Goal: Register for event/course

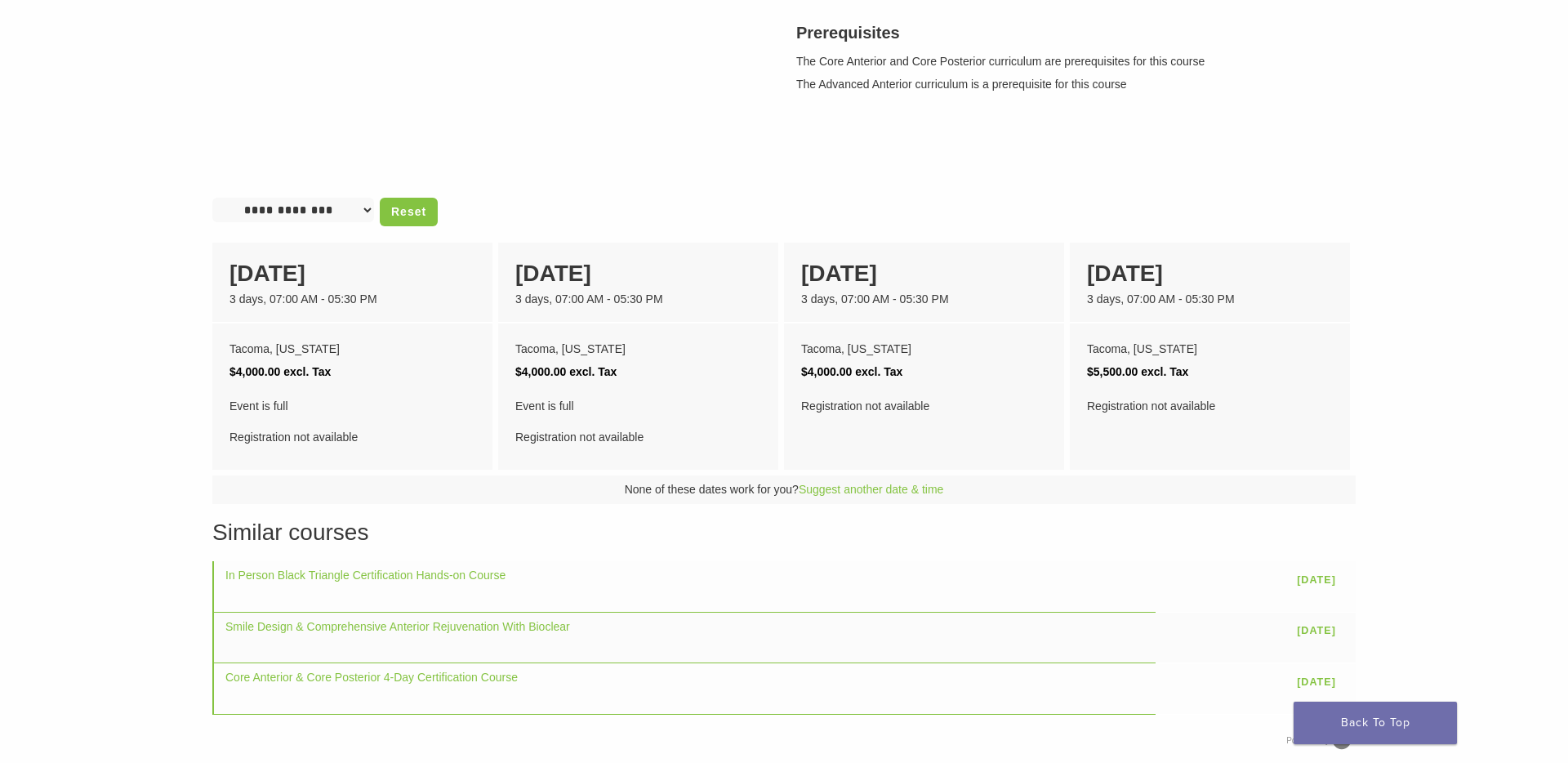
scroll to position [577, 0]
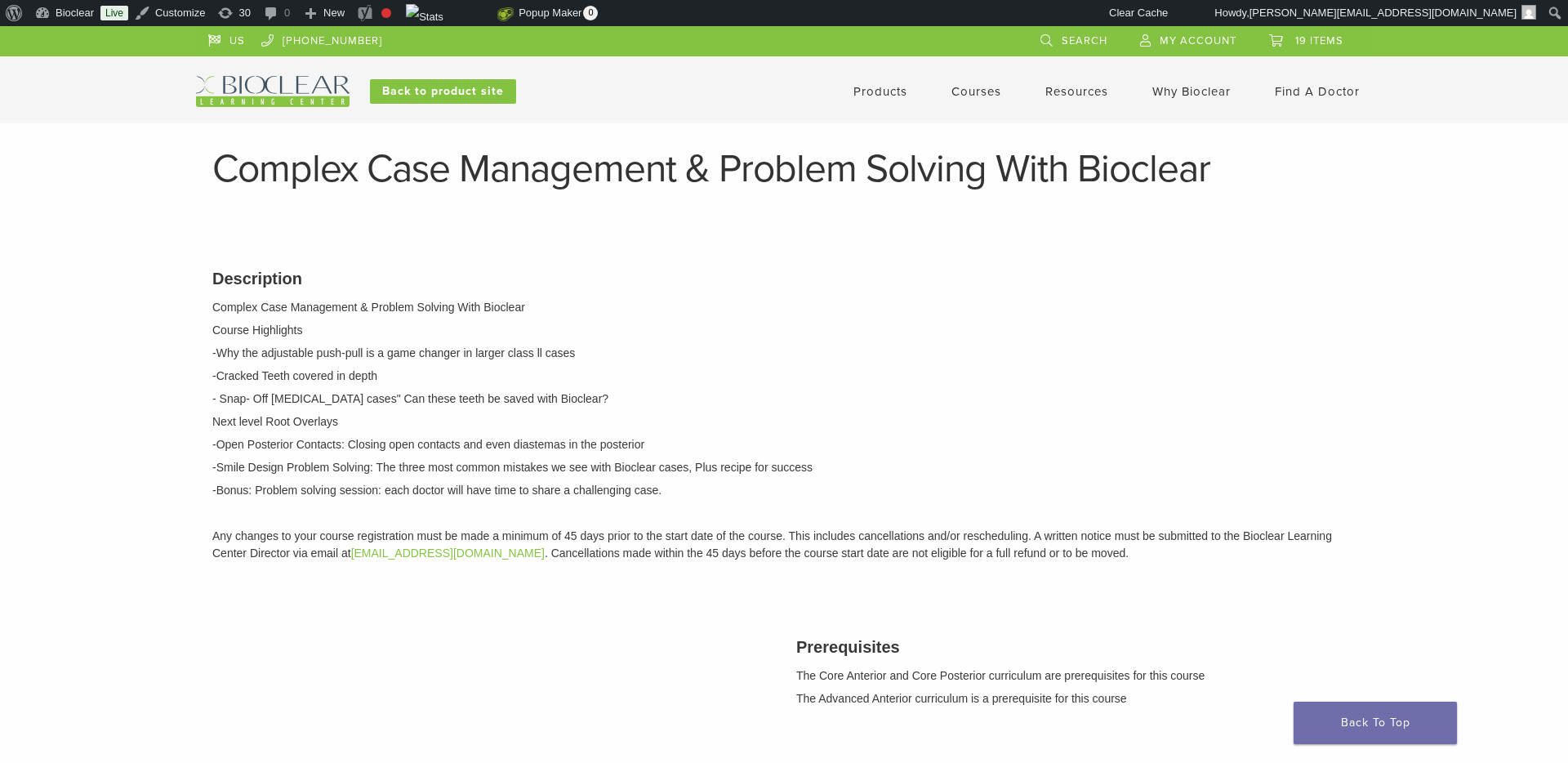
scroll to position [603, 0]
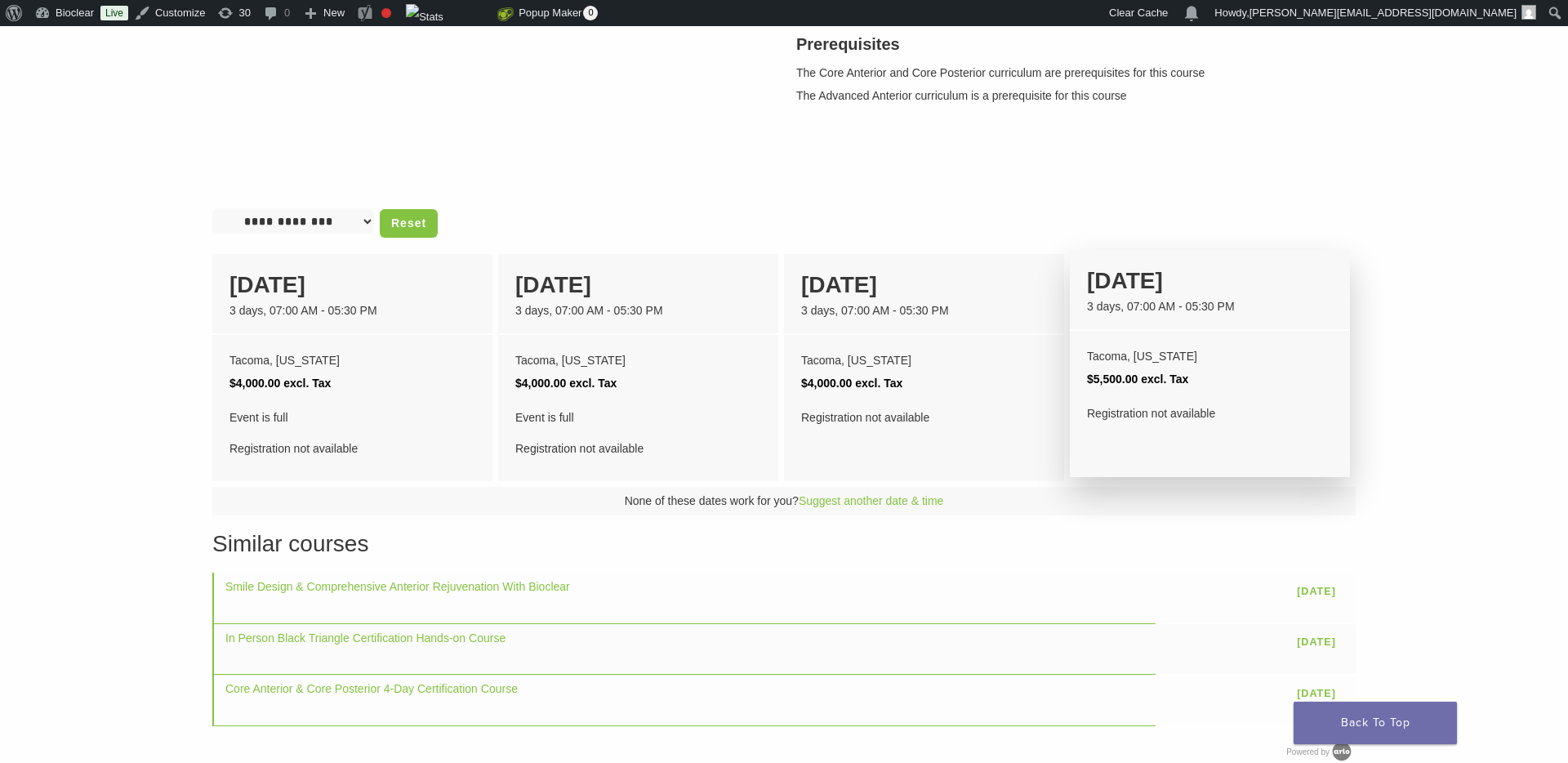
click at [1142, 305] on div "3 days, 07:00 AM - 05:30 PM" at bounding box center [1210, 306] width 246 height 17
click at [1170, 279] on div "[DATE]" at bounding box center [1210, 281] width 246 height 34
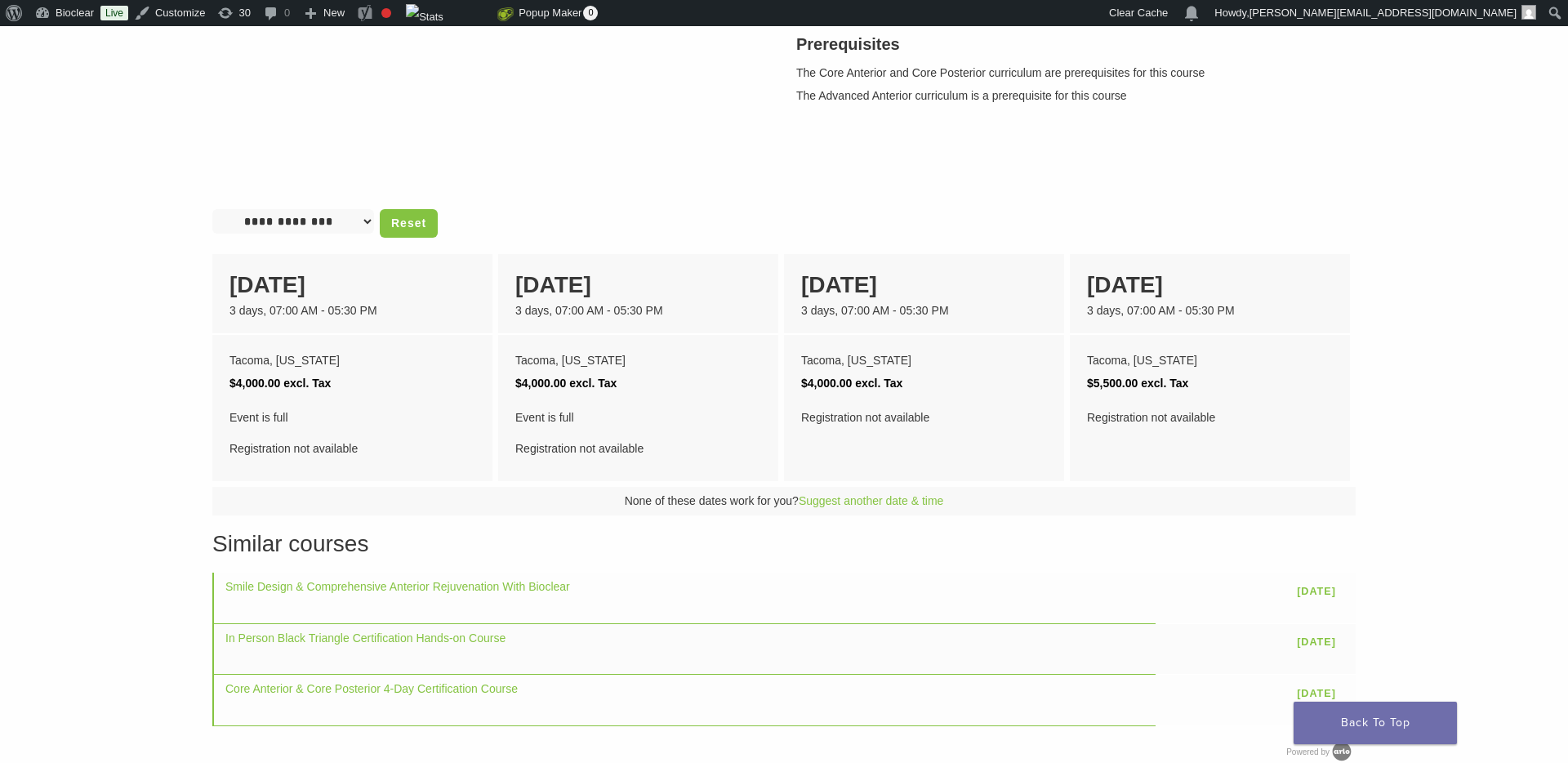
click at [332, 221] on select "**********" at bounding box center [293, 221] width 162 height 25
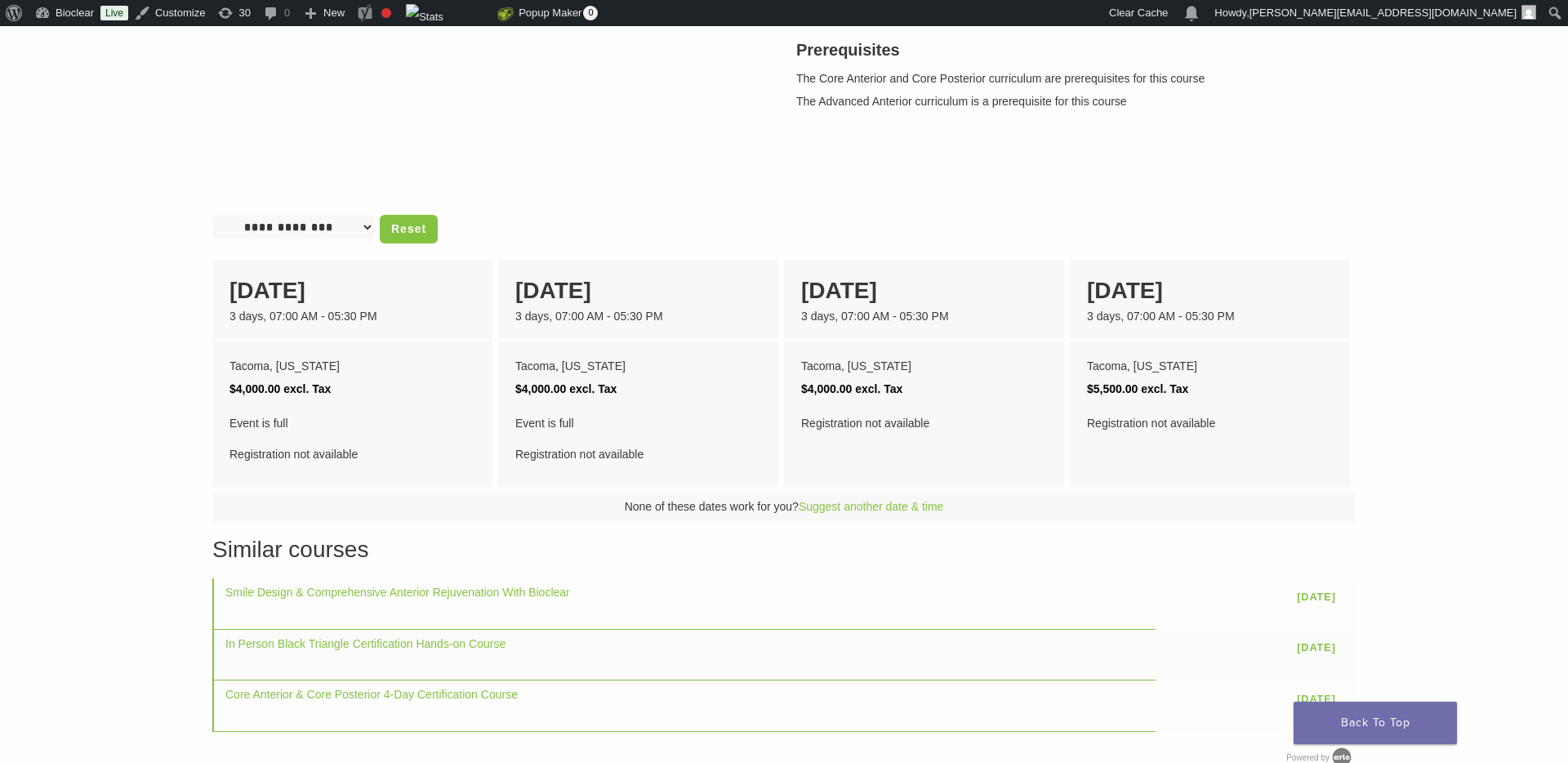
scroll to position [444, 0]
